Goal: Task Accomplishment & Management: Complete application form

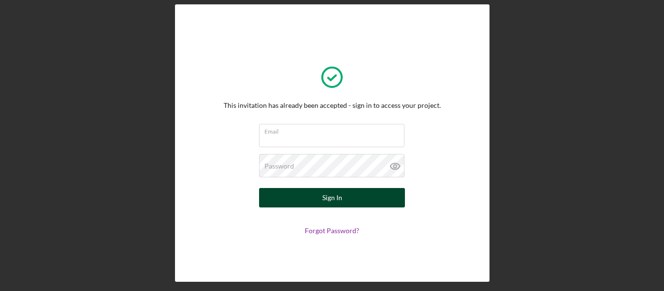
type input "[EMAIL_ADDRESS][DOMAIN_NAME]"
click at [351, 201] on button "Sign In" at bounding box center [332, 197] width 146 height 19
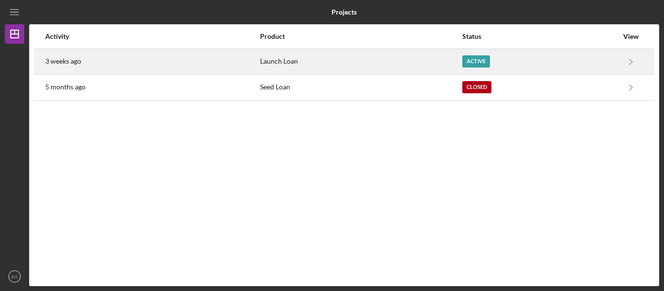
click at [484, 61] on div "Active" at bounding box center [476, 61] width 28 height 12
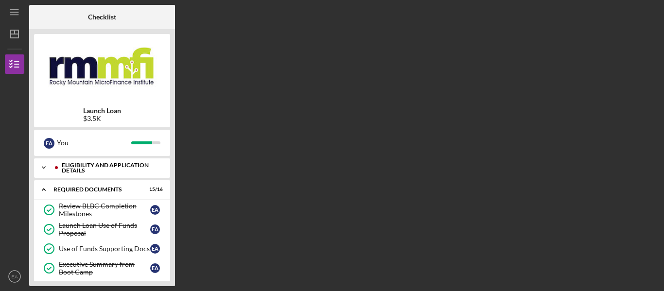
click at [138, 171] on div "Eligibility and Application Details" at bounding box center [110, 167] width 96 height 11
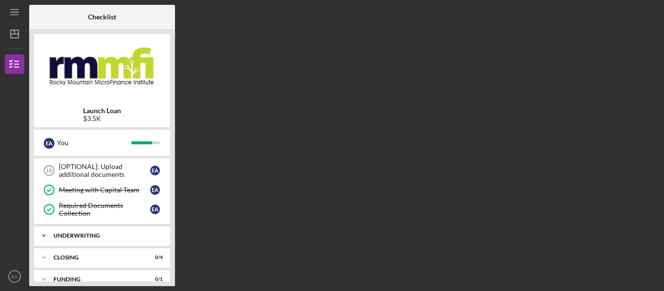
scroll to position [427, 0]
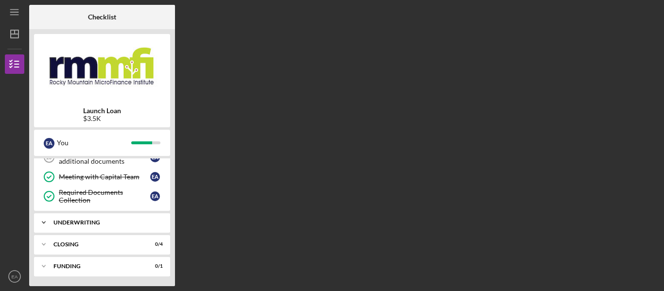
click at [117, 227] on div "Icon/Expander Underwriting 0 / 2" at bounding box center [102, 222] width 136 height 19
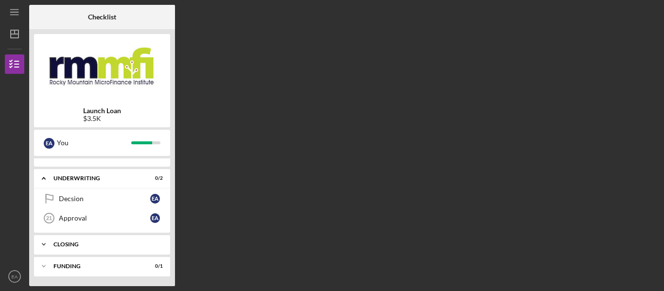
click at [107, 245] on div "Closing" at bounding box center [105, 245] width 104 height 6
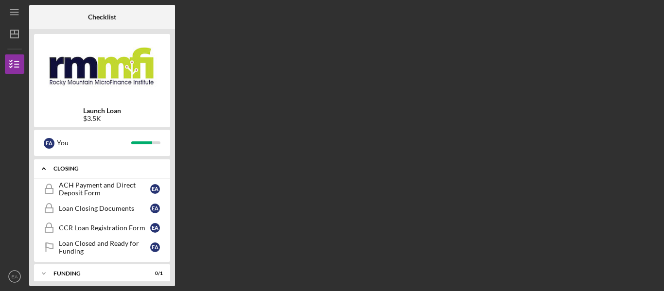
scroll to position [554, 0]
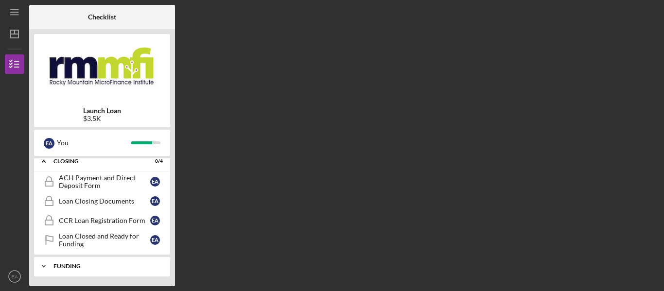
click at [115, 268] on div "Funding" at bounding box center [105, 266] width 104 height 6
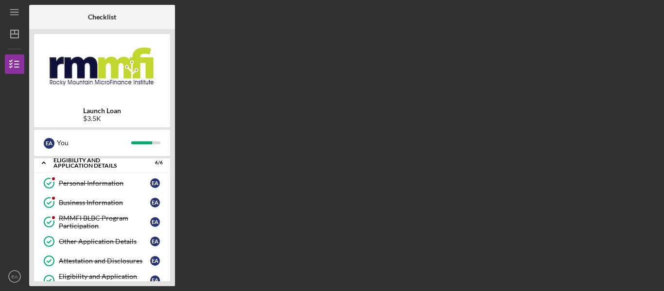
scroll to position [0, 0]
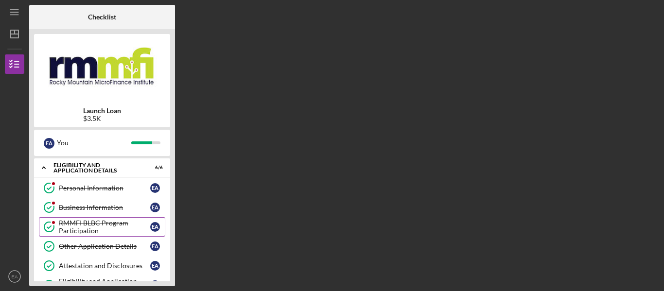
click at [91, 226] on div "RMMFI BLBC Program Participation" at bounding box center [104, 227] width 91 height 16
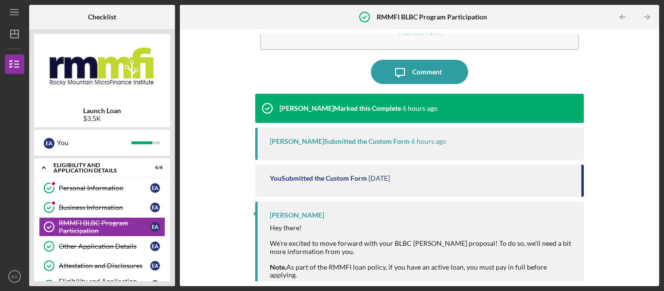
scroll to position [56, 0]
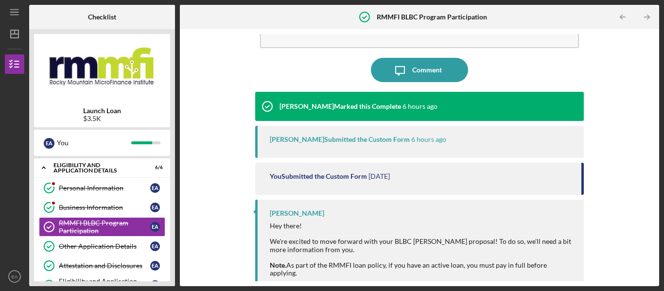
click at [337, 180] on div "You Submitted the Custom Form" at bounding box center [318, 177] width 97 height 8
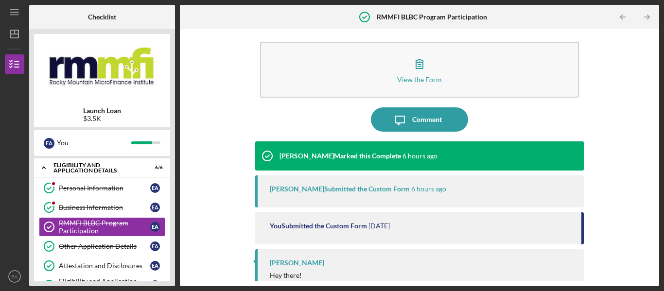
scroll to position [0, 0]
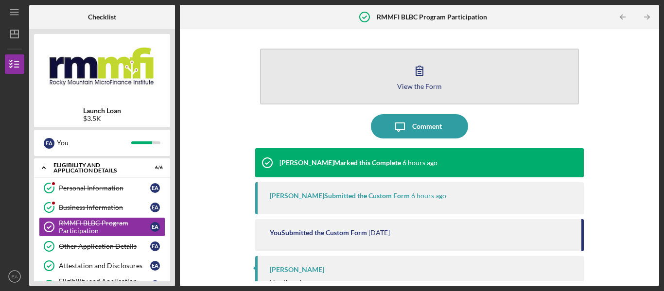
click at [441, 88] on button "View the Form Form" at bounding box center [419, 77] width 319 height 56
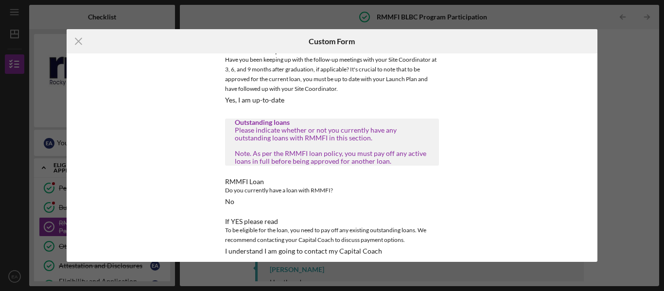
scroll to position [411, 0]
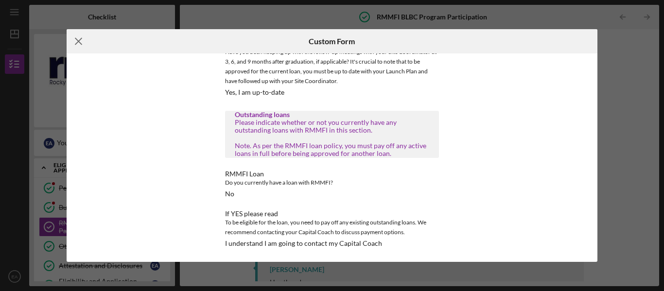
click at [78, 42] on icon "Icon/Menu Close" at bounding box center [79, 41] width 24 height 24
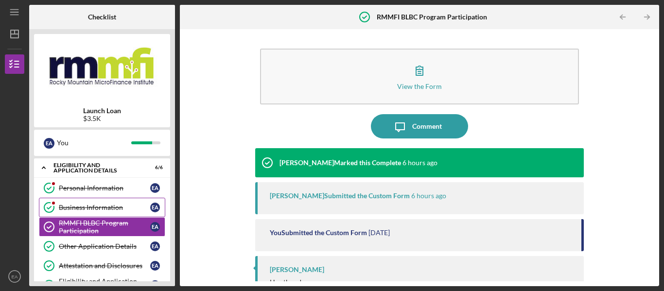
click at [74, 207] on div "Business Information" at bounding box center [104, 208] width 91 height 8
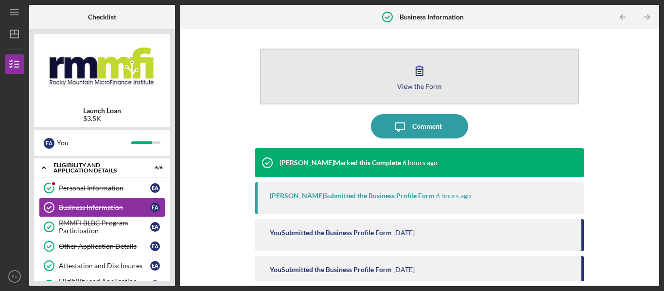
click at [430, 85] on div "View the Form" at bounding box center [419, 86] width 45 height 7
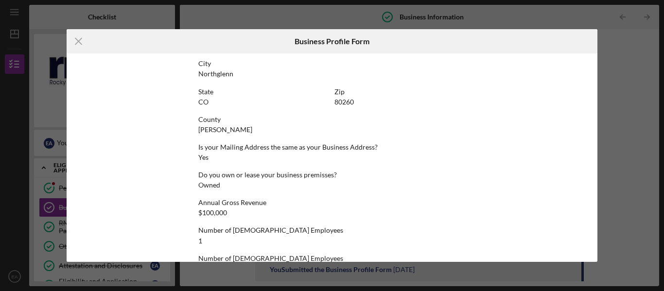
scroll to position [463, 0]
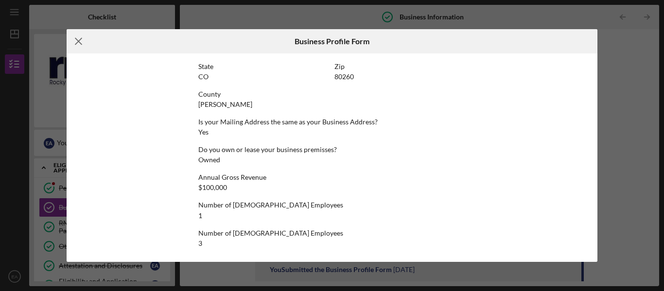
click at [80, 39] on line at bounding box center [78, 41] width 6 height 6
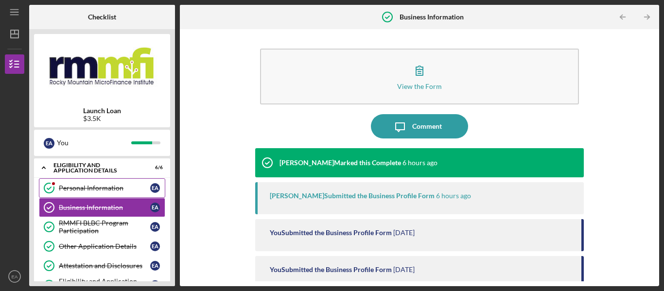
click at [80, 185] on div "Personal Information" at bounding box center [104, 188] width 91 height 8
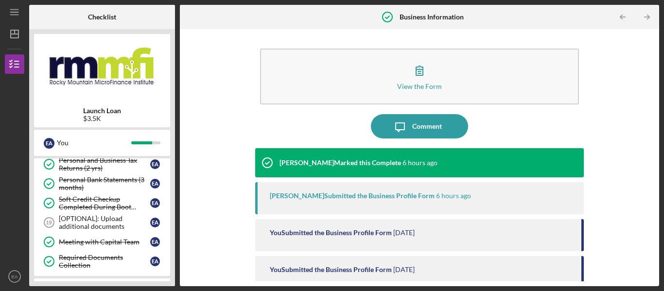
scroll to position [437, 0]
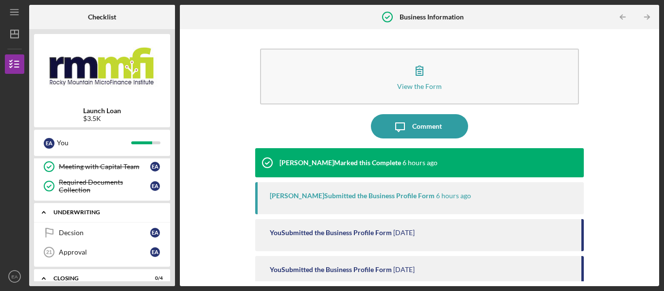
click at [76, 207] on div "Icon/Expander Underwriting 0 / 2" at bounding box center [102, 213] width 136 height 20
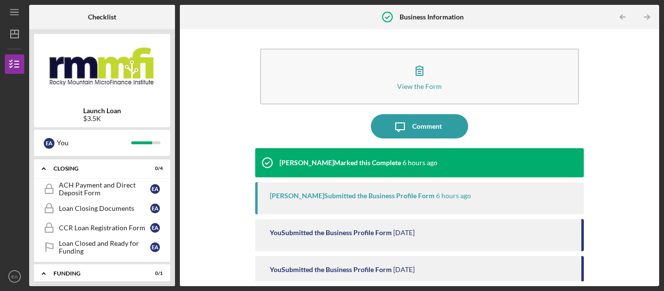
scroll to position [486, 0]
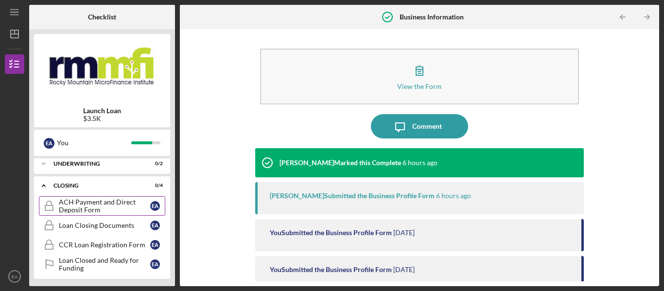
click at [77, 207] on div "ACH Payment and Direct Deposit Form" at bounding box center [104, 206] width 91 height 16
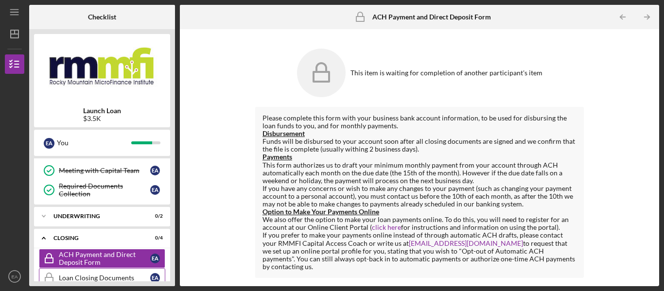
scroll to position [437, 0]
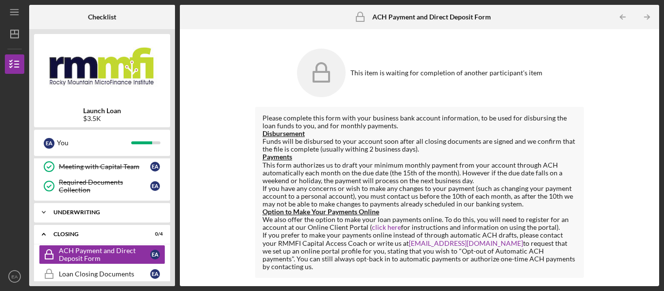
click at [134, 215] on div "Underwriting" at bounding box center [105, 212] width 104 height 6
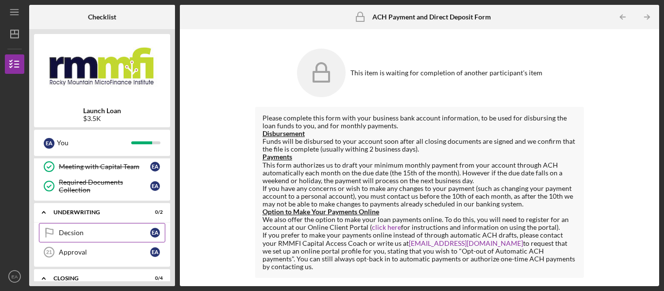
click at [89, 234] on div "Decsion" at bounding box center [104, 233] width 91 height 8
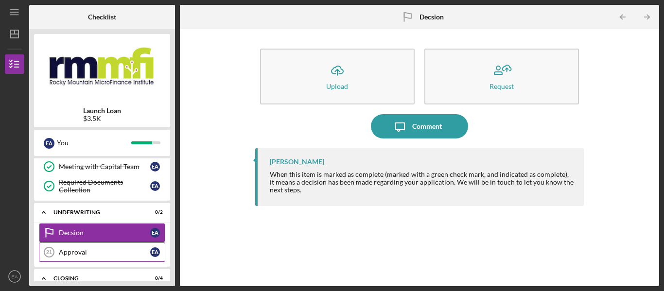
click at [114, 255] on div "Approval" at bounding box center [104, 252] width 91 height 8
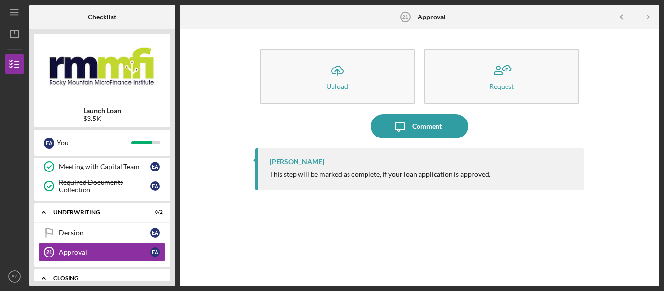
scroll to position [389, 0]
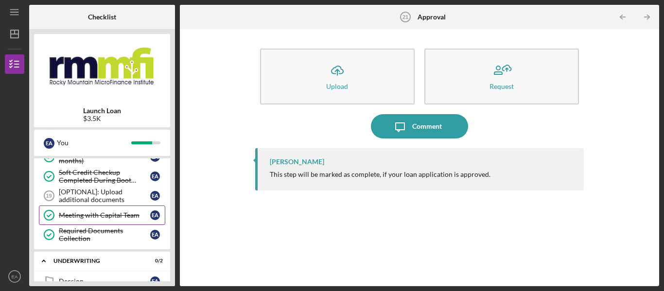
click at [111, 213] on div "Meeting with Capital Team" at bounding box center [104, 215] width 91 height 8
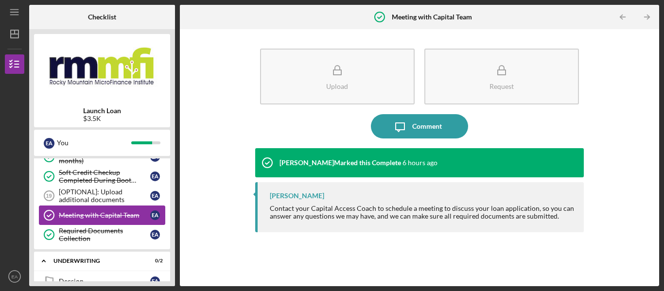
scroll to position [437, 0]
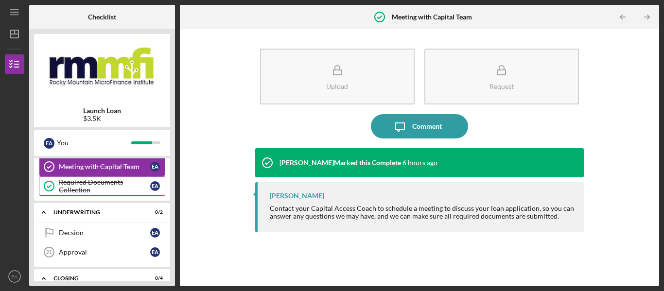
click at [134, 187] on div "Required Documents Collection" at bounding box center [104, 186] width 91 height 16
